Goal: Task Accomplishment & Management: Manage account settings

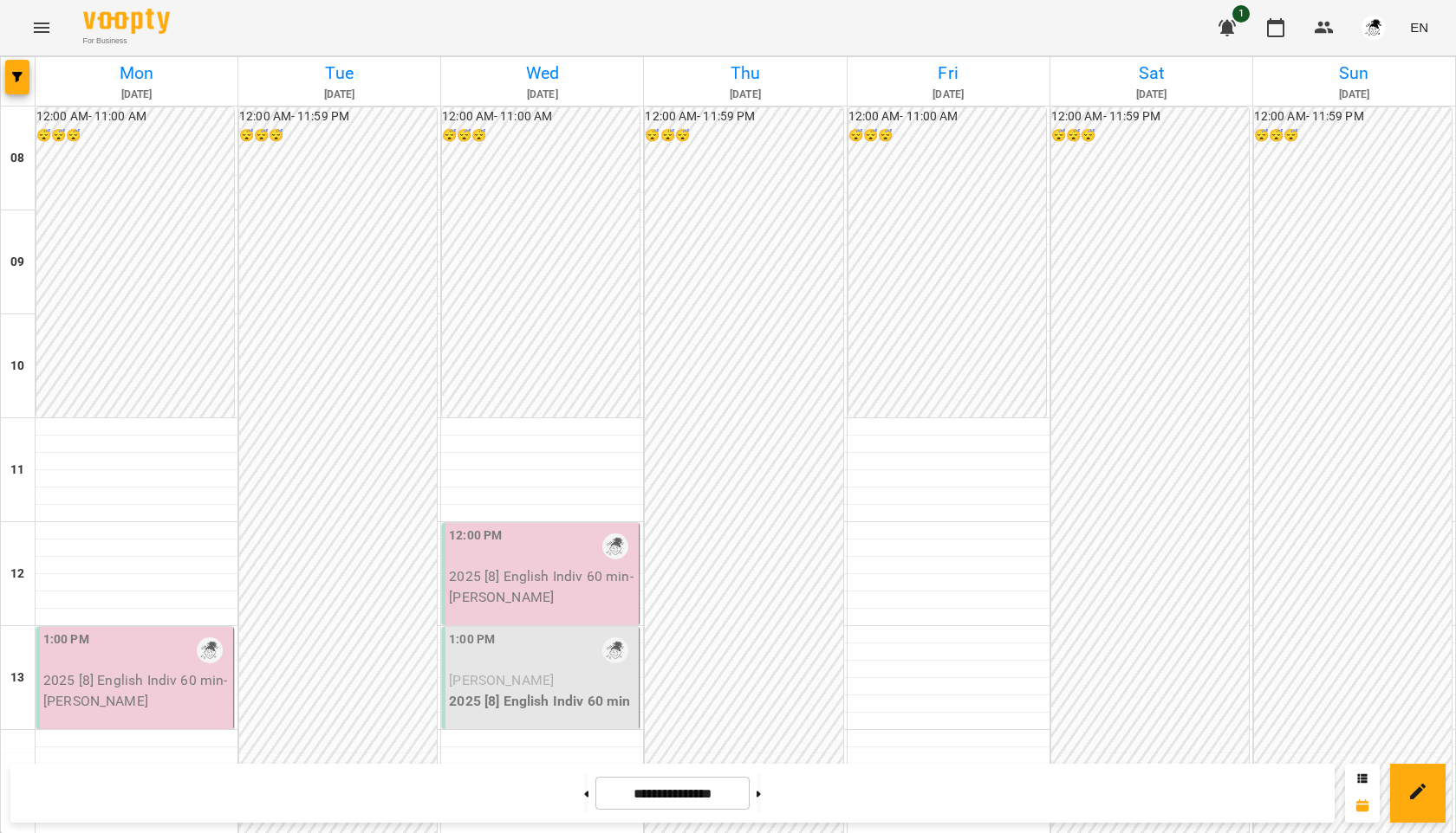
scroll to position [199, 0]
click at [136, 671] on p "2025 [8] English Indiv 60 min - [PERSON_NAME]" at bounding box center [136, 691] width 186 height 41
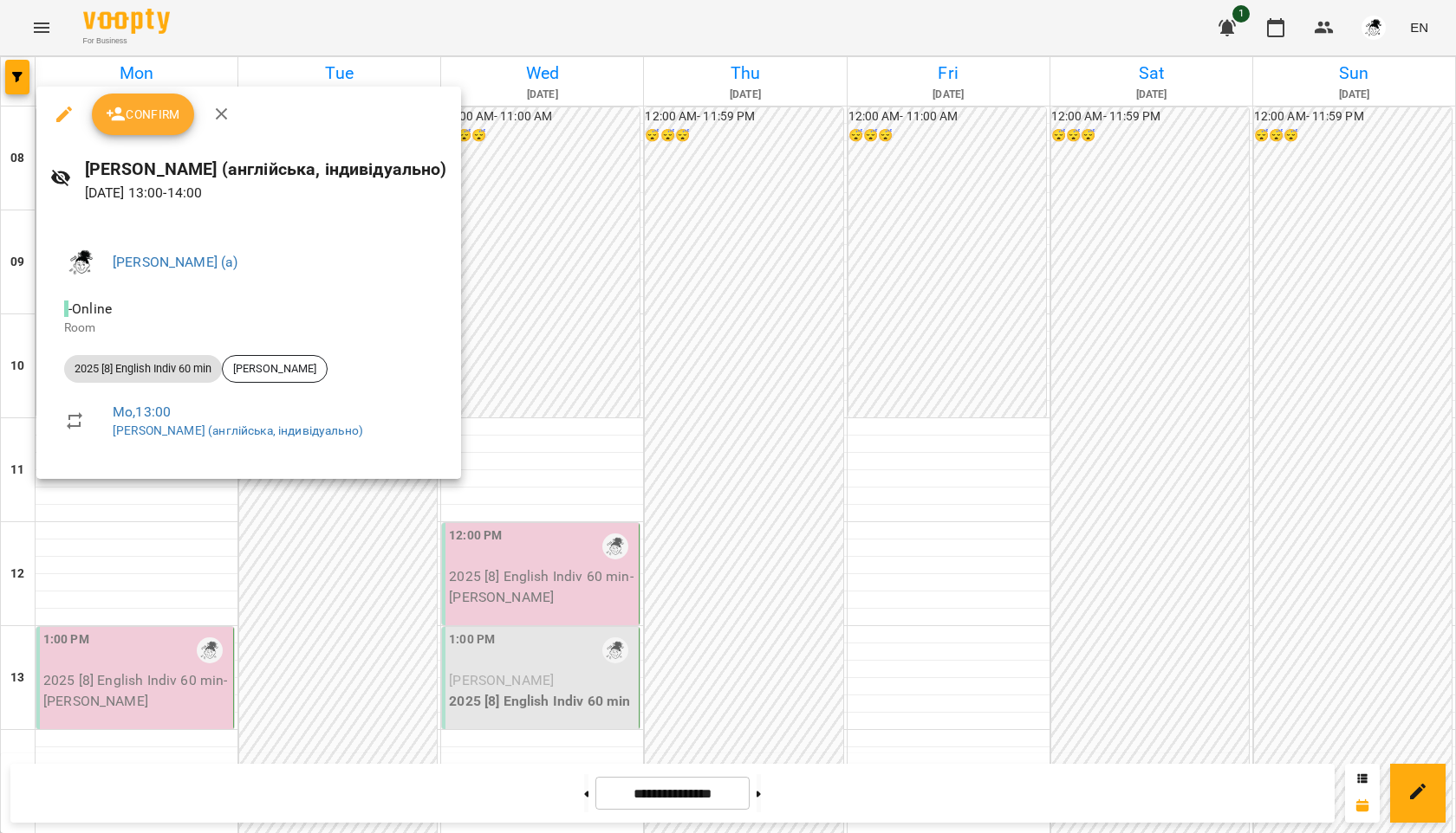
click at [148, 114] on span "Confirm" at bounding box center [143, 114] width 75 height 21
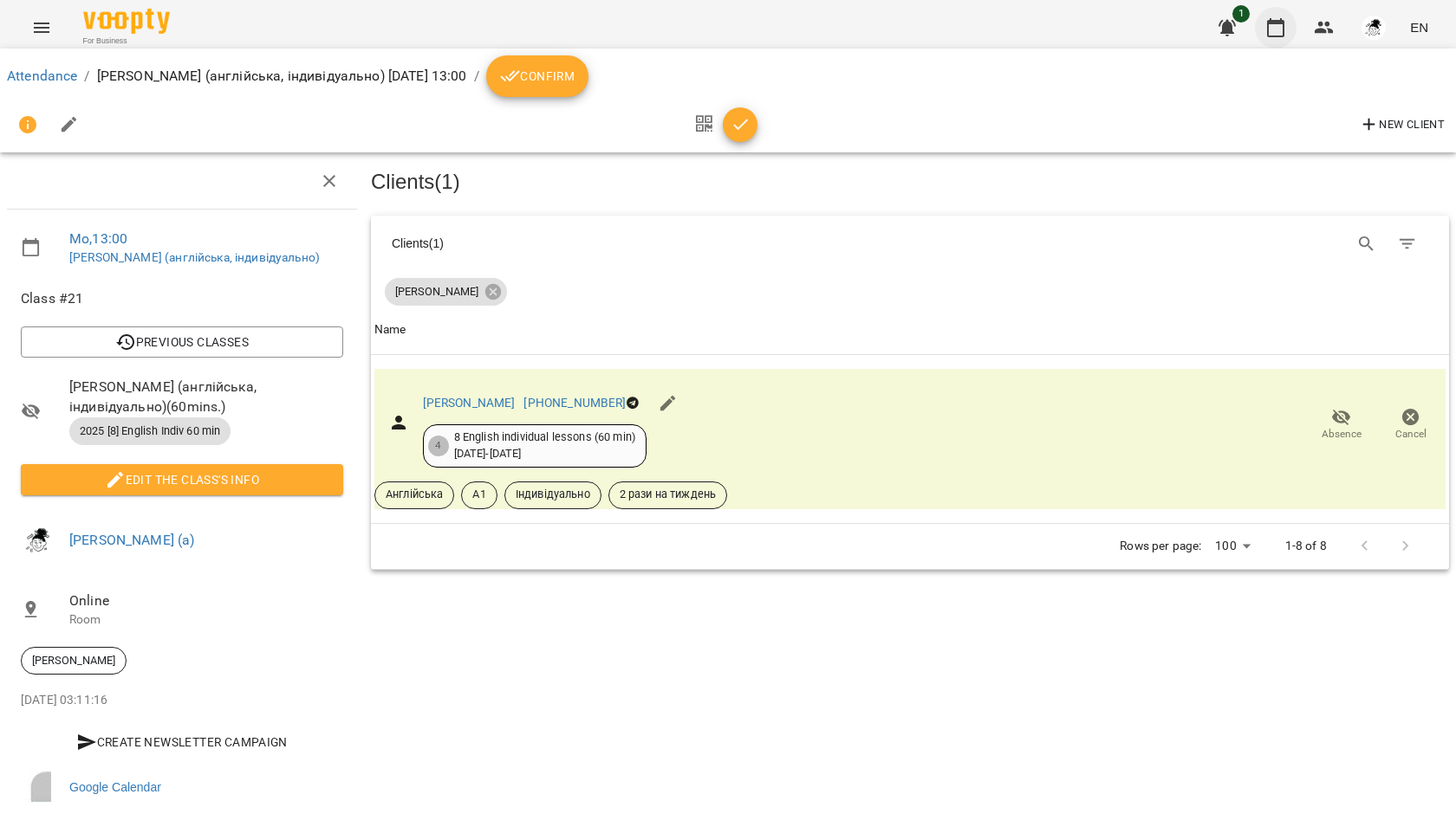
click at [1276, 28] on icon "button" at bounding box center [1275, 27] width 21 height 21
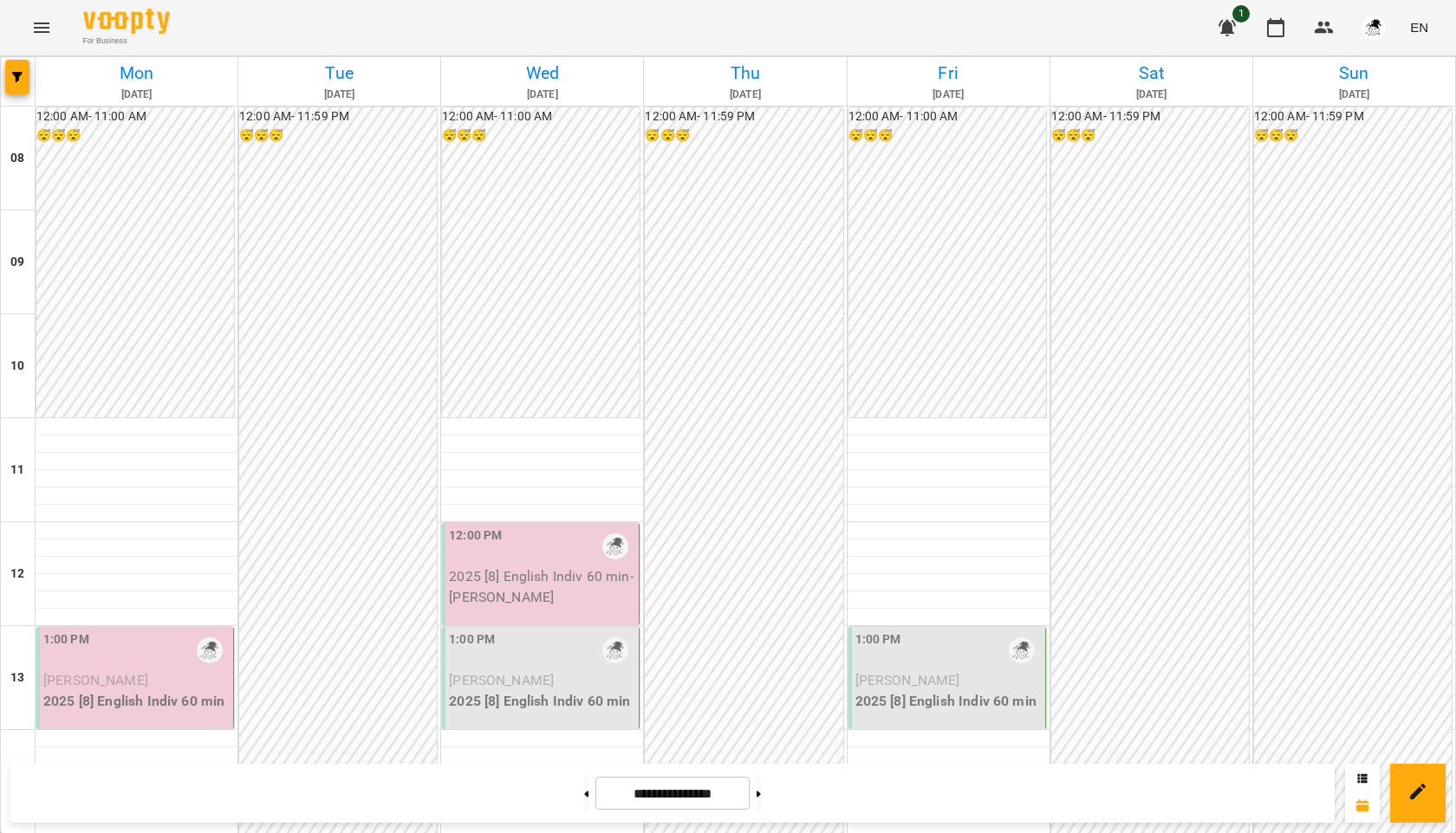
scroll to position [596, 0]
click at [133, 692] on p "2025 [8] English Indiv 60 min" at bounding box center [136, 701] width 186 height 21
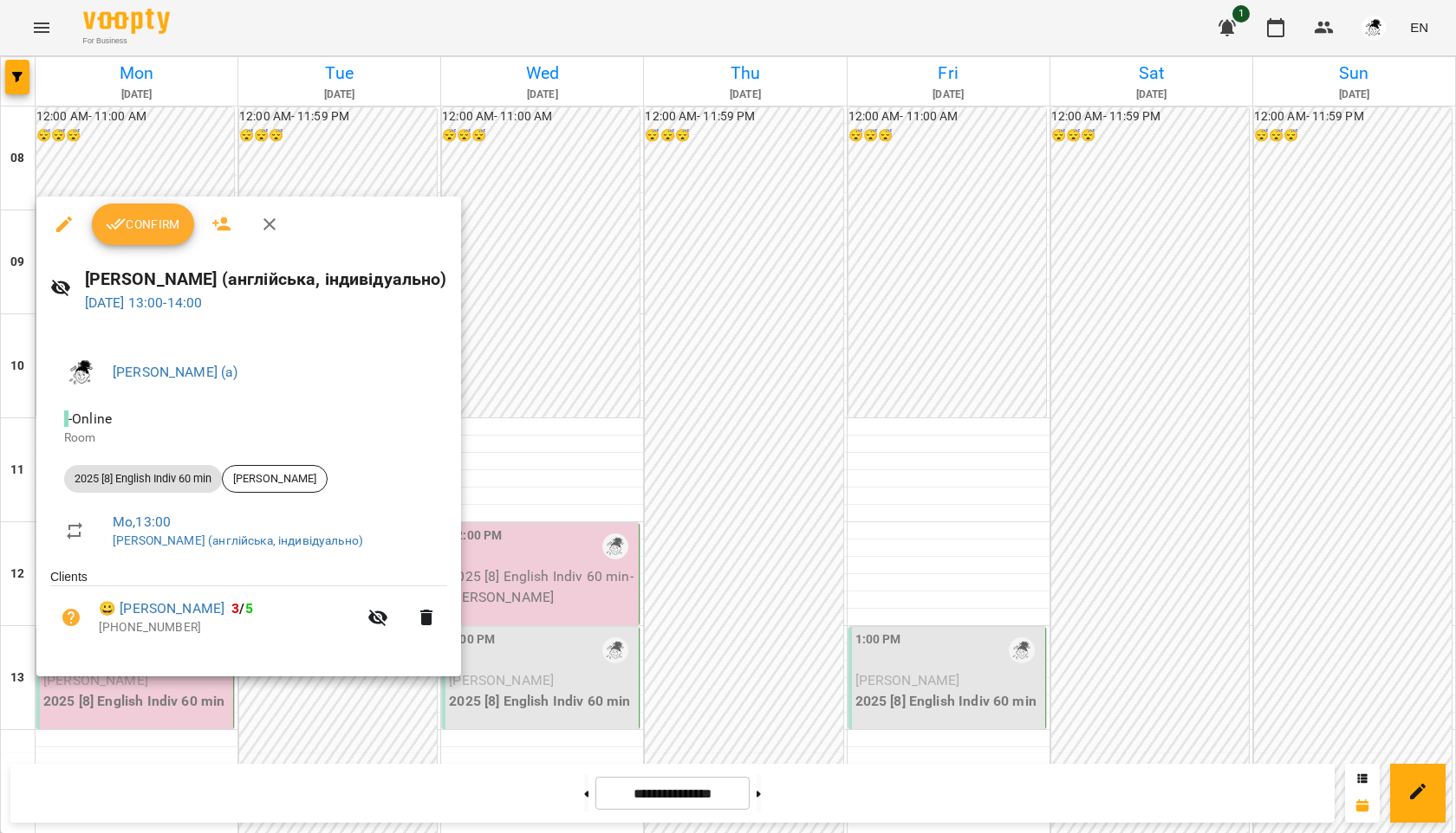
click at [150, 233] on span "Confirm" at bounding box center [143, 224] width 75 height 21
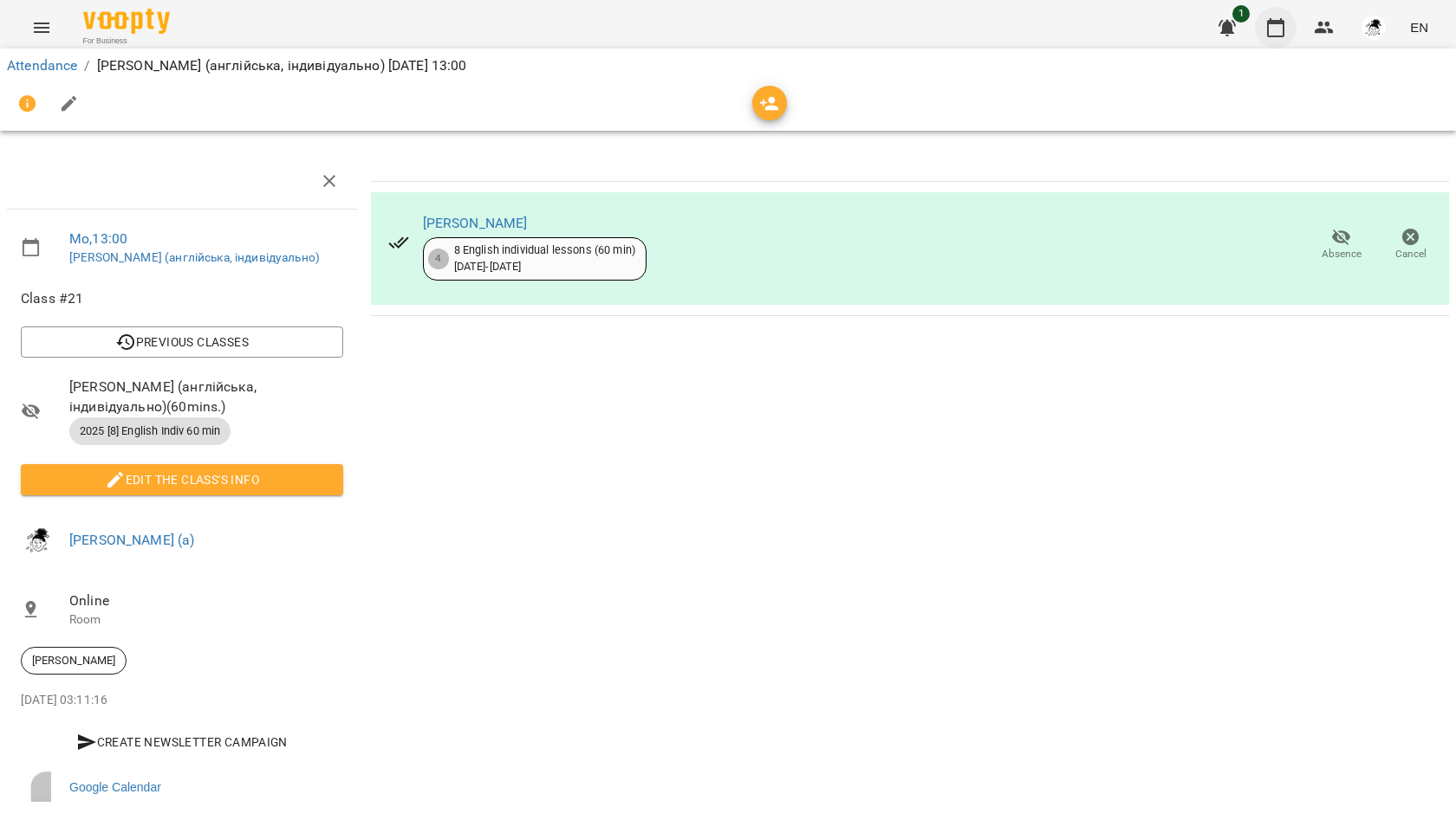
click at [1281, 25] on icon "button" at bounding box center [1275, 27] width 21 height 21
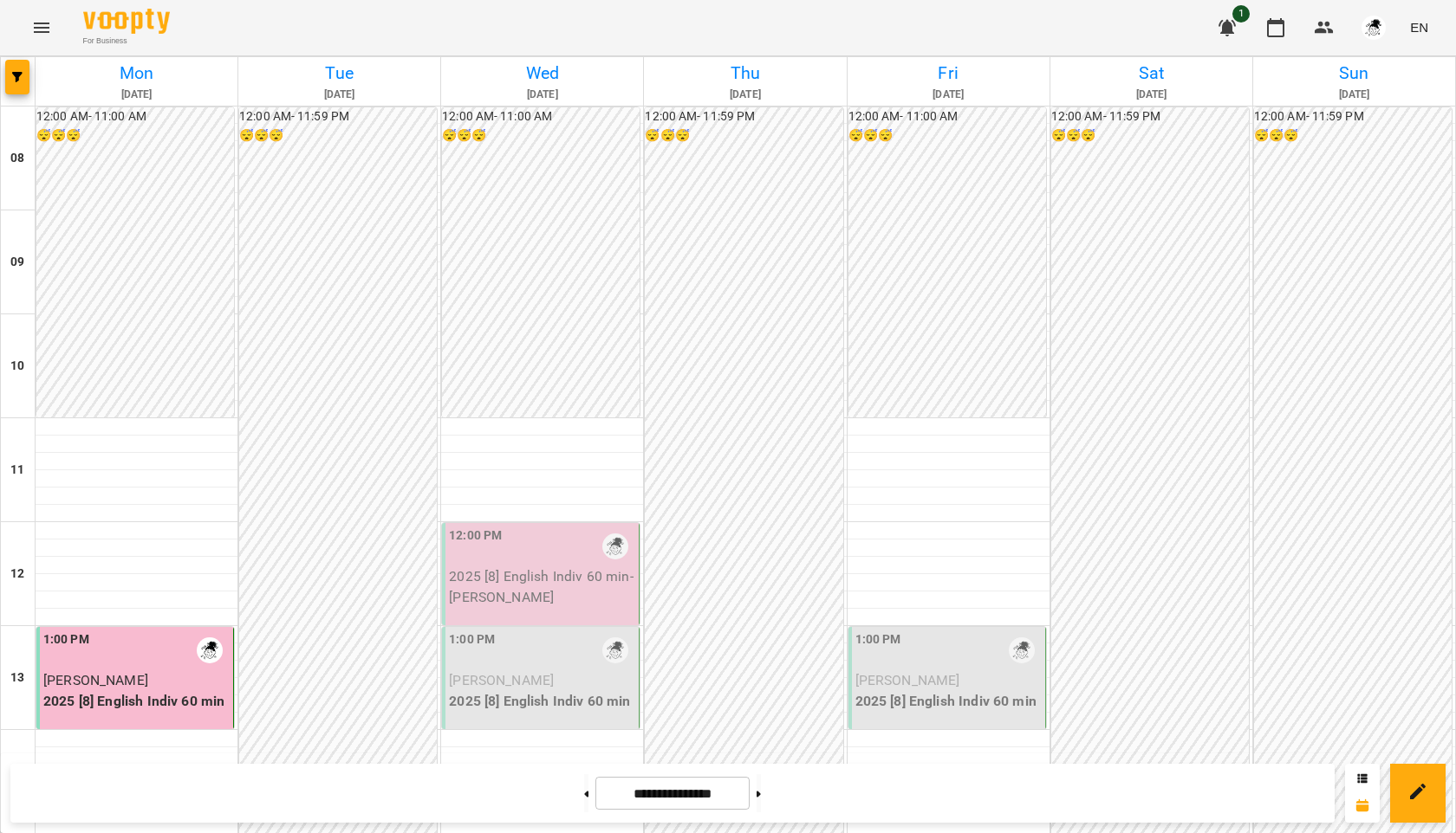
scroll to position [911, 0]
